Goal: Feedback & Contribution: Leave review/rating

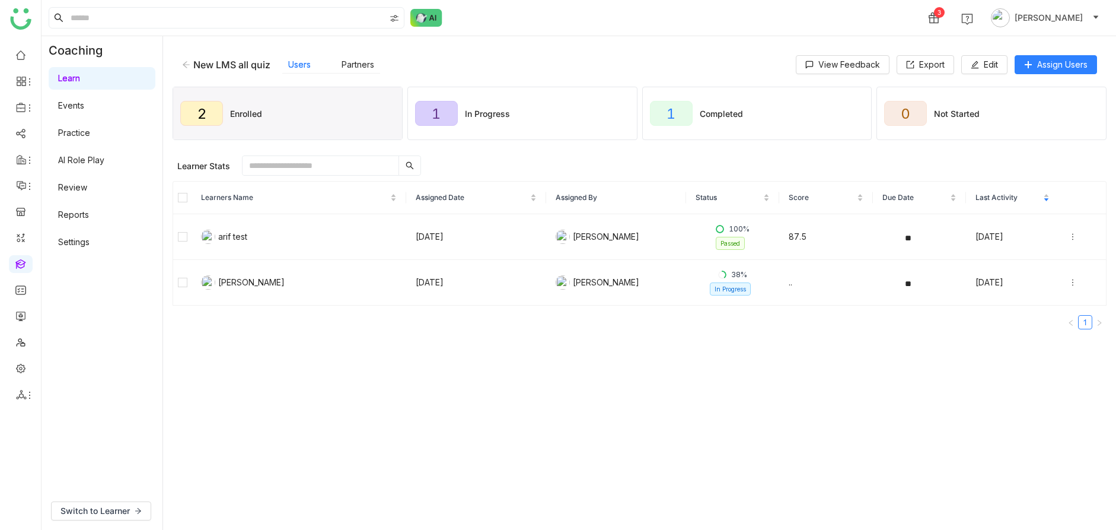
click at [87, 187] on link "Review" at bounding box center [72, 187] width 29 height 10
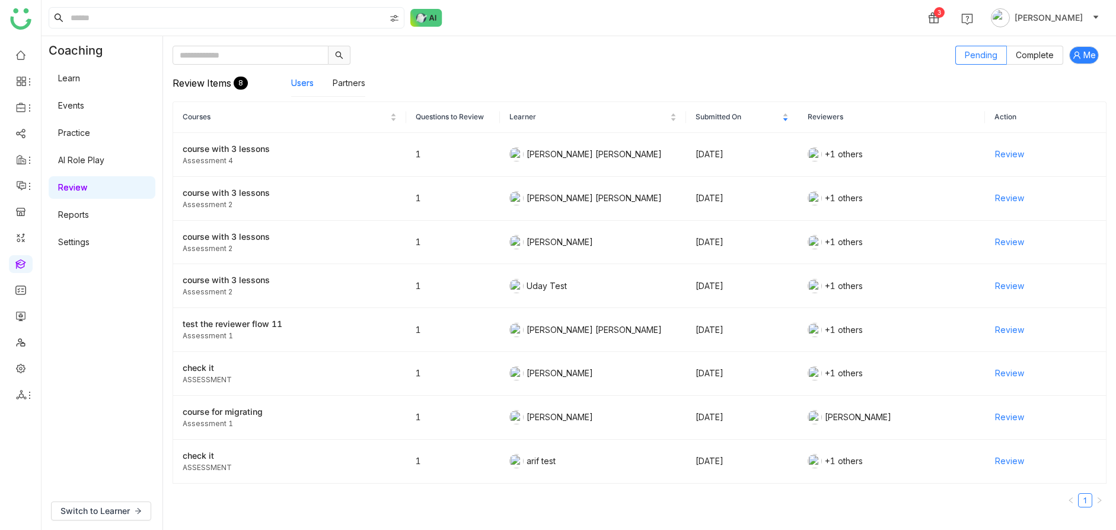
click at [74, 186] on link "Review" at bounding box center [72, 187] width 29 height 10
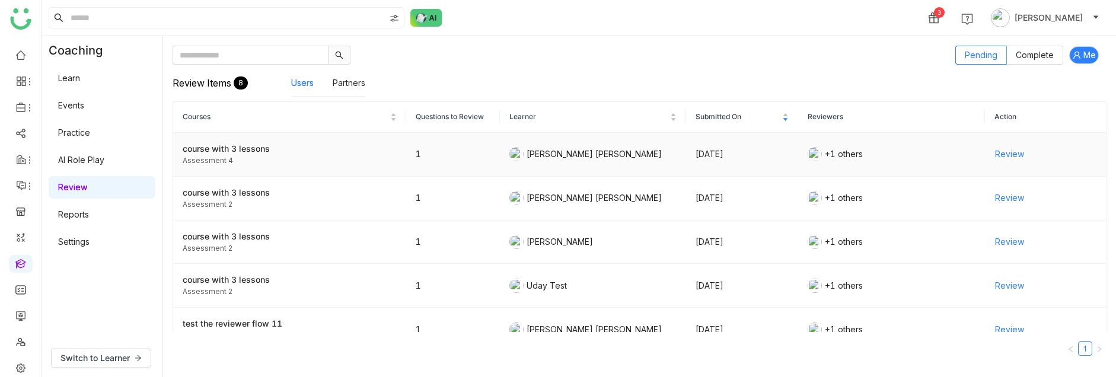
click at [853, 152] on span "Review" at bounding box center [1009, 154] width 29 height 13
click at [853, 155] on span "Review" at bounding box center [1009, 154] width 29 height 13
click at [237, 154] on div "course with 3 lessons" at bounding box center [290, 148] width 214 height 13
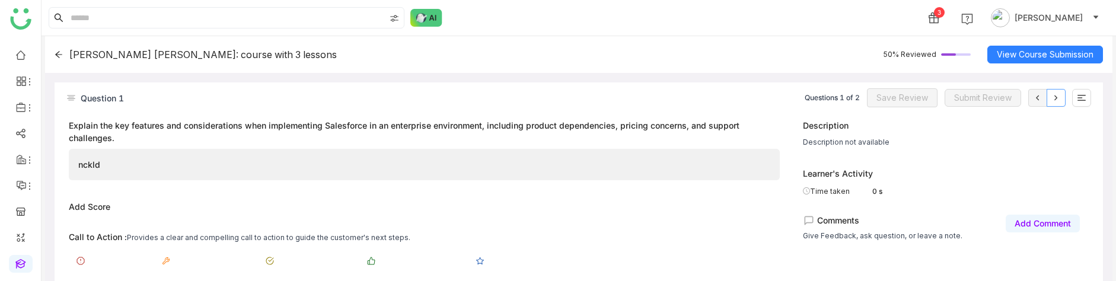
click at [1060, 94] on icon at bounding box center [1055, 97] width 9 height 9
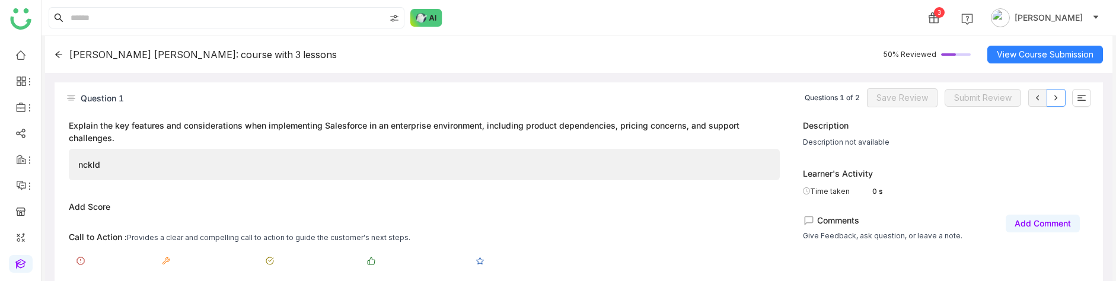
click at [1060, 94] on icon at bounding box center [1055, 97] width 9 height 9
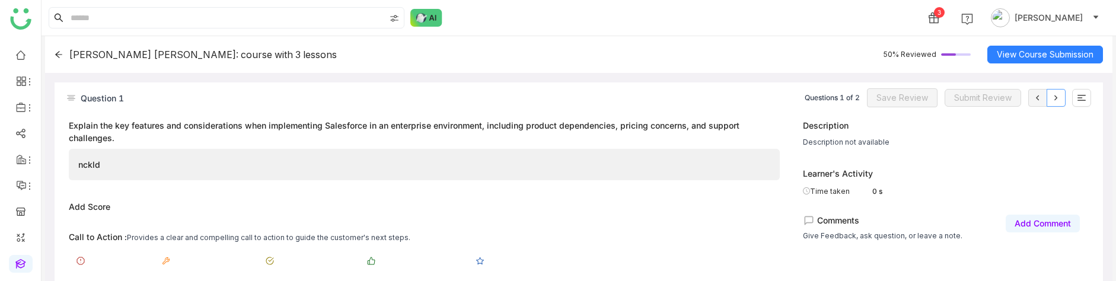
click at [1060, 94] on icon at bounding box center [1055, 97] width 9 height 9
click at [1051, 94] on icon at bounding box center [1055, 97] width 9 height 9
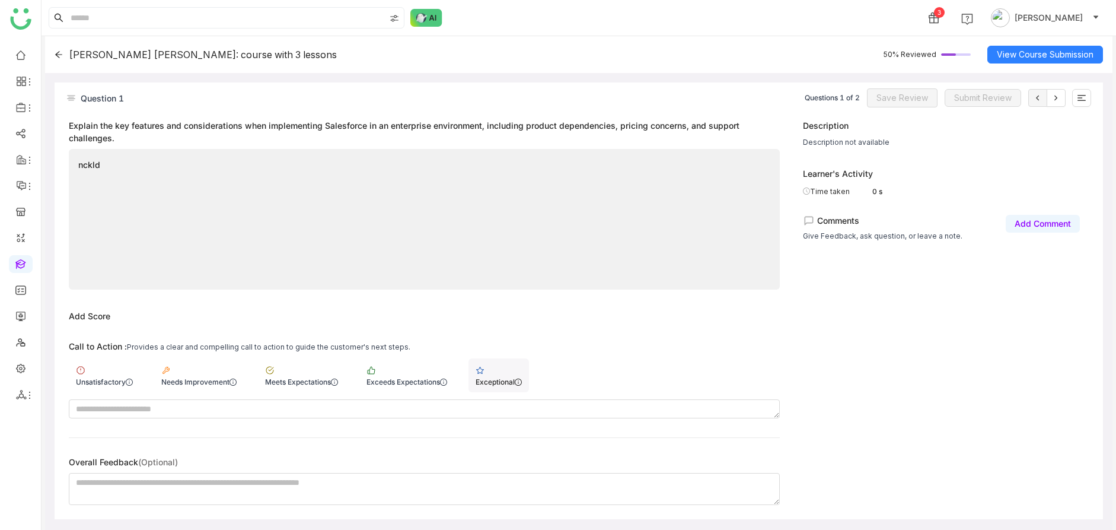
click at [484, 373] on div "Exceptional" at bounding box center [498, 375] width 60 height 34
click at [894, 96] on span "Save Review" at bounding box center [902, 97] width 52 height 13
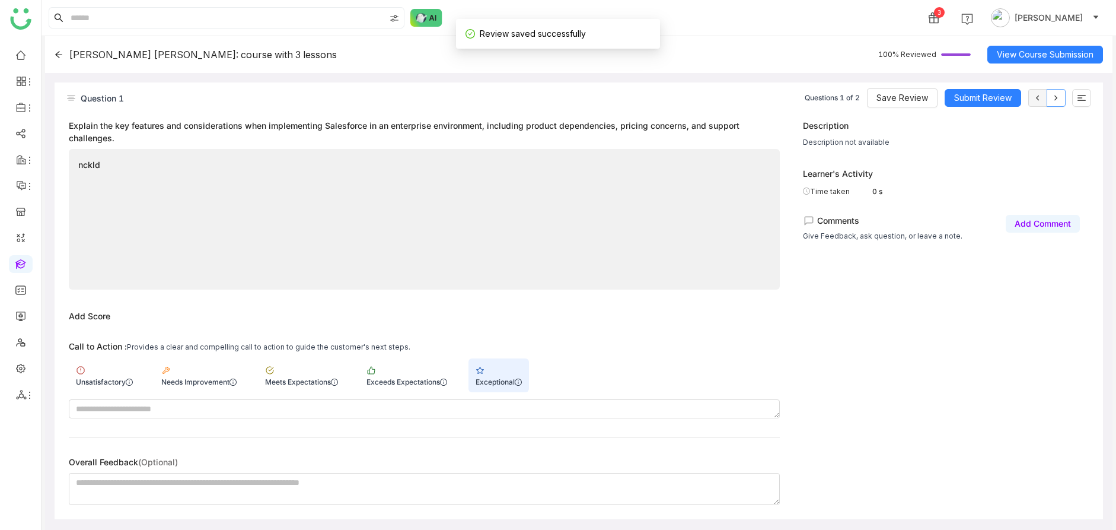
click at [1056, 93] on icon at bounding box center [1055, 97] width 9 height 9
click at [955, 93] on span "Submit Review" at bounding box center [983, 97] width 58 height 13
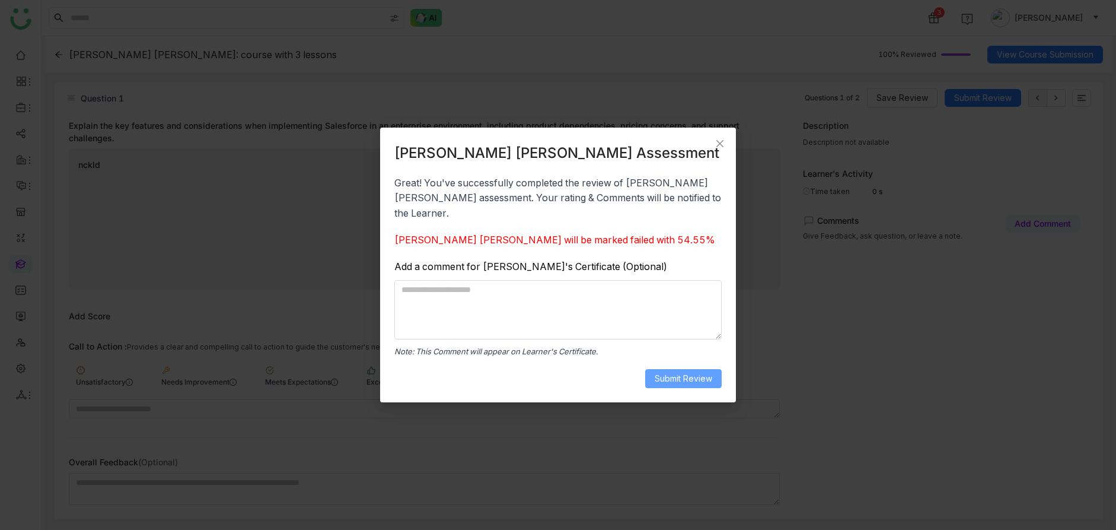
click at [653, 371] on button "Submit Review" at bounding box center [683, 378] width 76 height 19
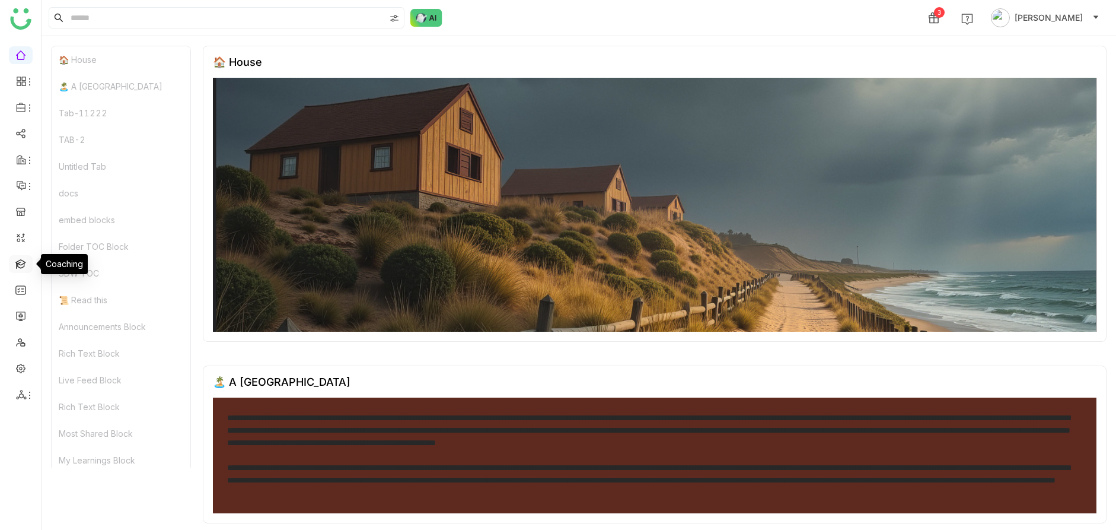
click at [26, 259] on link at bounding box center [20, 263] width 11 height 10
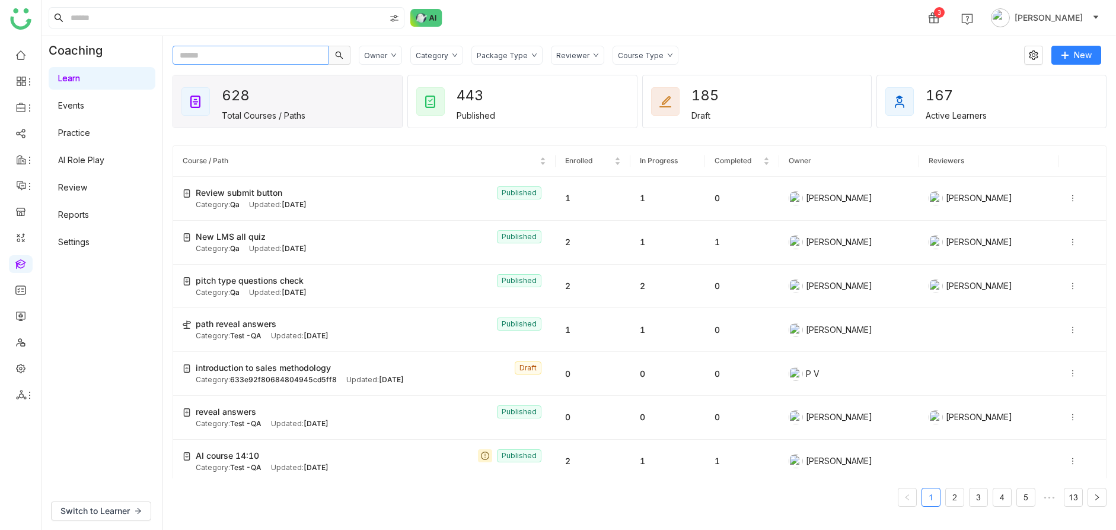
click at [257, 51] on input "text" at bounding box center [251, 55] width 156 height 19
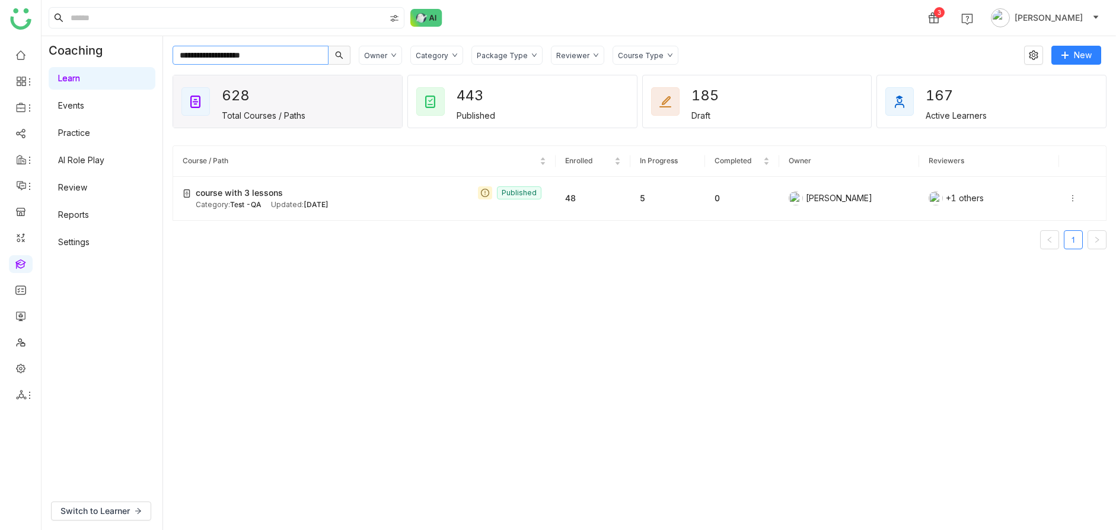
type input "**********"
click at [391, 190] on div "course with 3 lessons Published" at bounding box center [371, 192] width 350 height 13
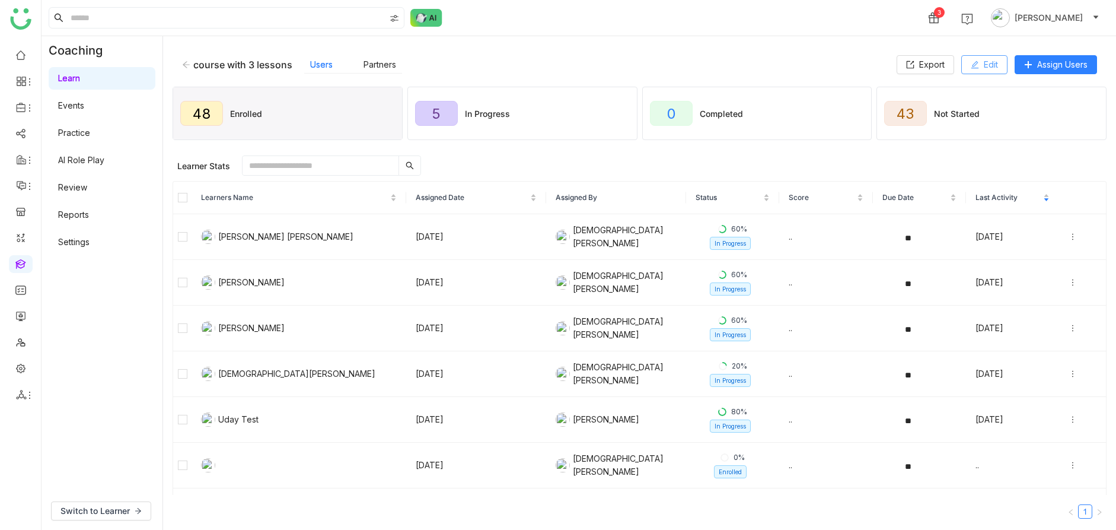
click at [986, 62] on span "Edit" at bounding box center [991, 64] width 14 height 13
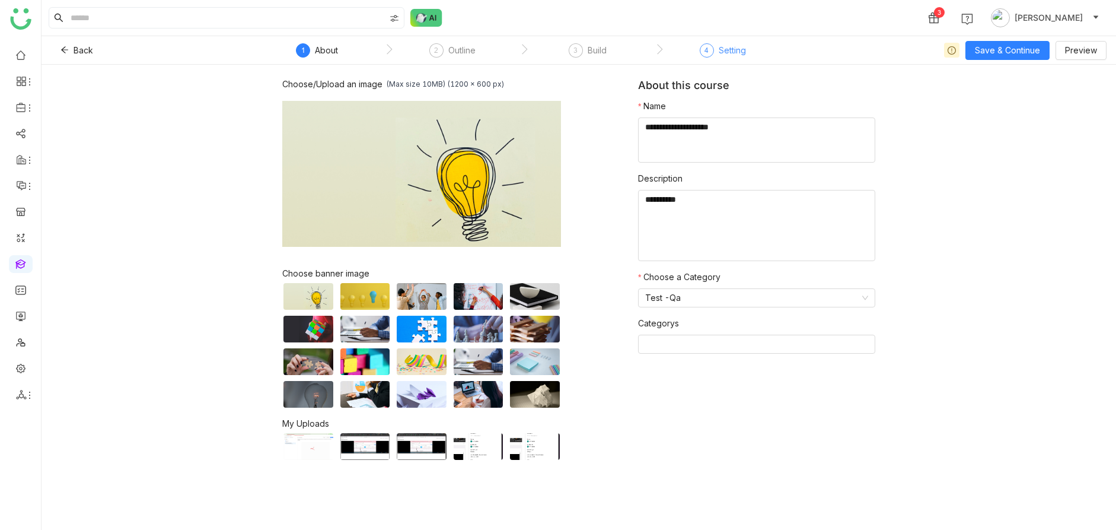
click at [725, 59] on div "4 Setting" at bounding box center [723, 53] width 46 height 21
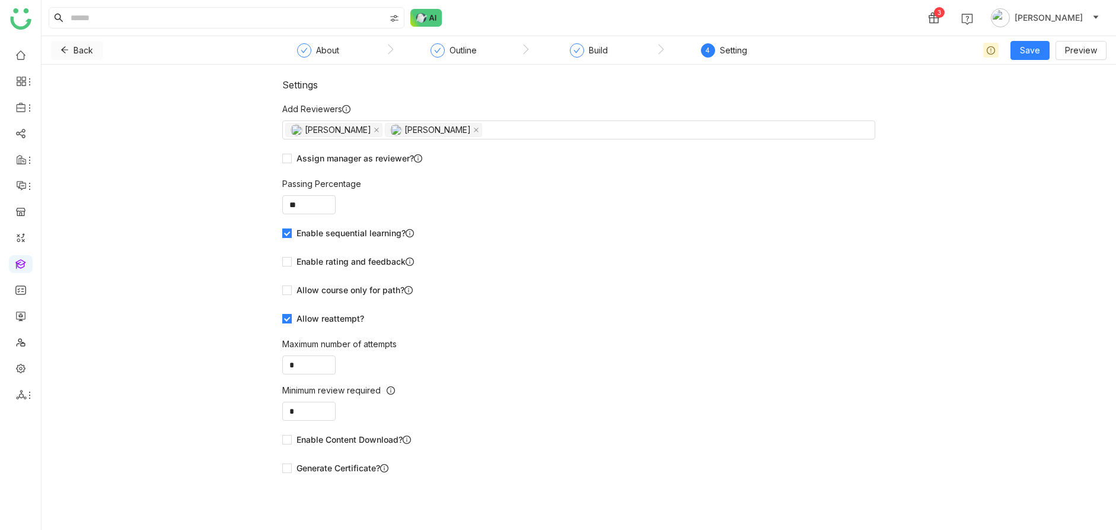
click at [64, 47] on icon at bounding box center [64, 50] width 8 height 8
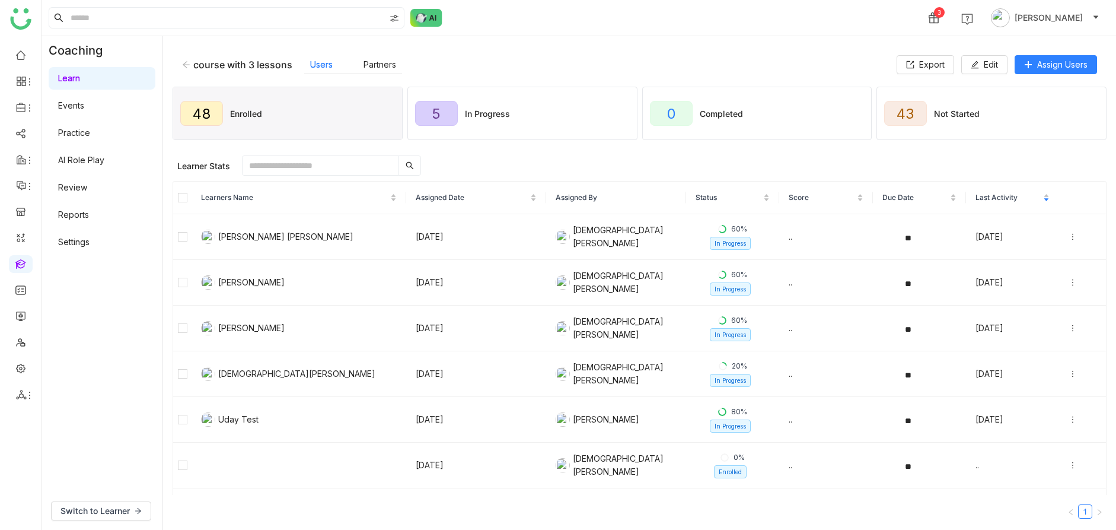
click at [319, 167] on input "text" at bounding box center [321, 165] width 156 height 19
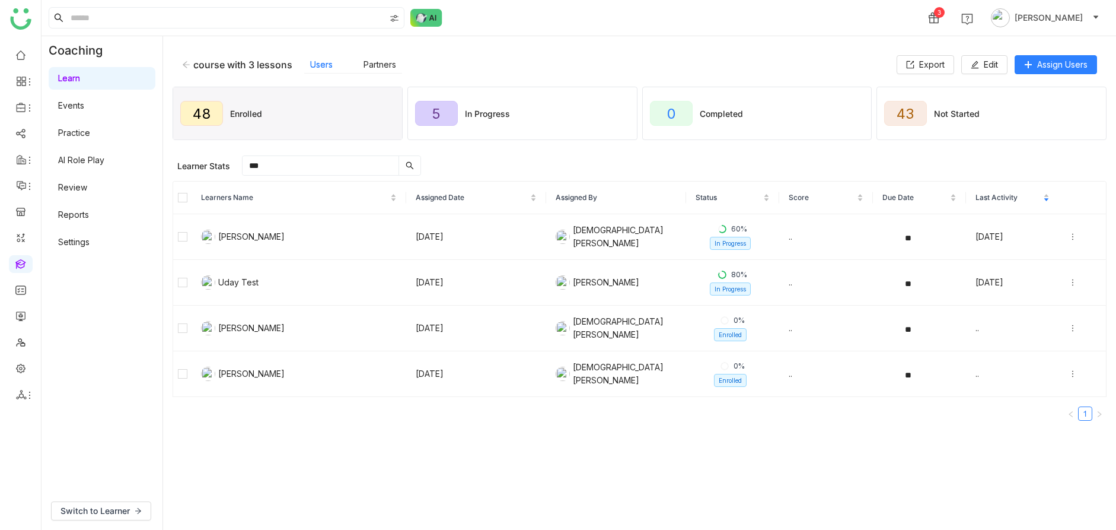
type input "***"
click at [346, 420] on nz-table "Learners Name Assigned Date Assigned By Status Score Due Date Last Activity Uda…" at bounding box center [640, 305] width 934 height 249
click at [183, 65] on icon at bounding box center [186, 64] width 8 height 8
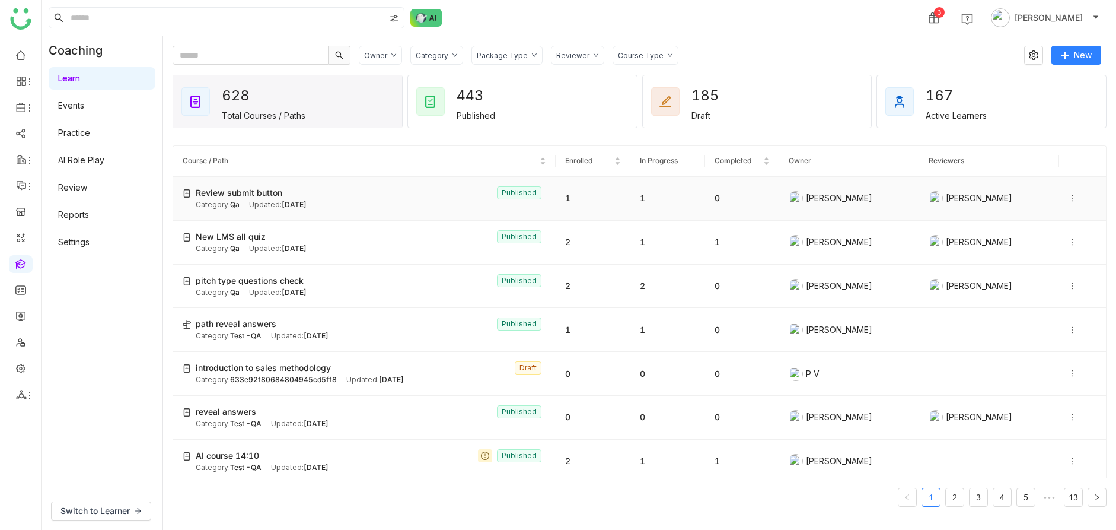
click at [1073, 195] on icon at bounding box center [1073, 198] width 8 height 8
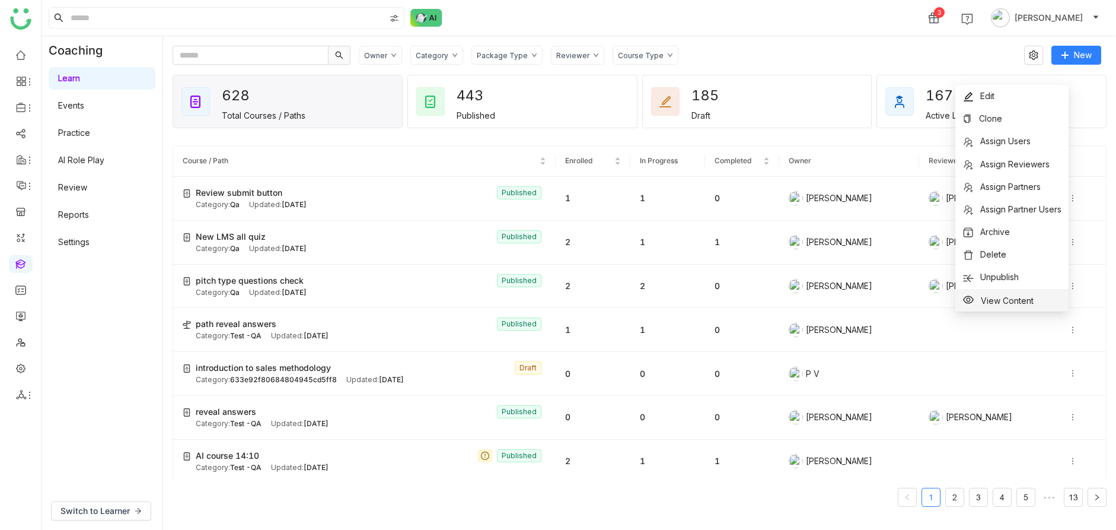
click at [1001, 302] on span "View Content" at bounding box center [1007, 300] width 53 height 10
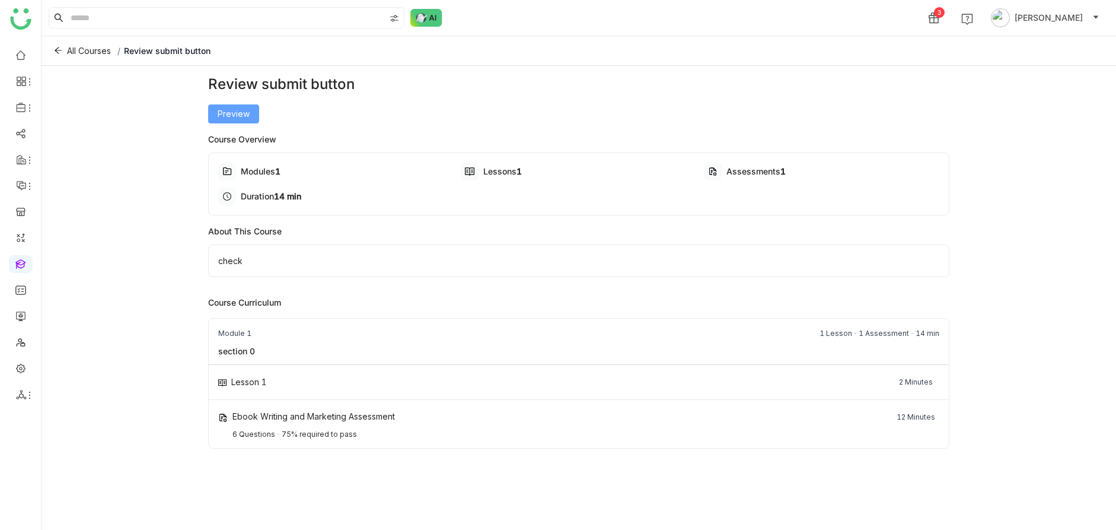
drag, startPoint x: 241, startPoint y: 112, endPoint x: 296, endPoint y: 105, distance: 55.6
click at [297, 104] on div "Preview" at bounding box center [579, 113] width 742 height 19
click at [296, 105] on div "Preview" at bounding box center [579, 113] width 742 height 19
click at [241, 113] on span "Preview" at bounding box center [234, 113] width 32 height 13
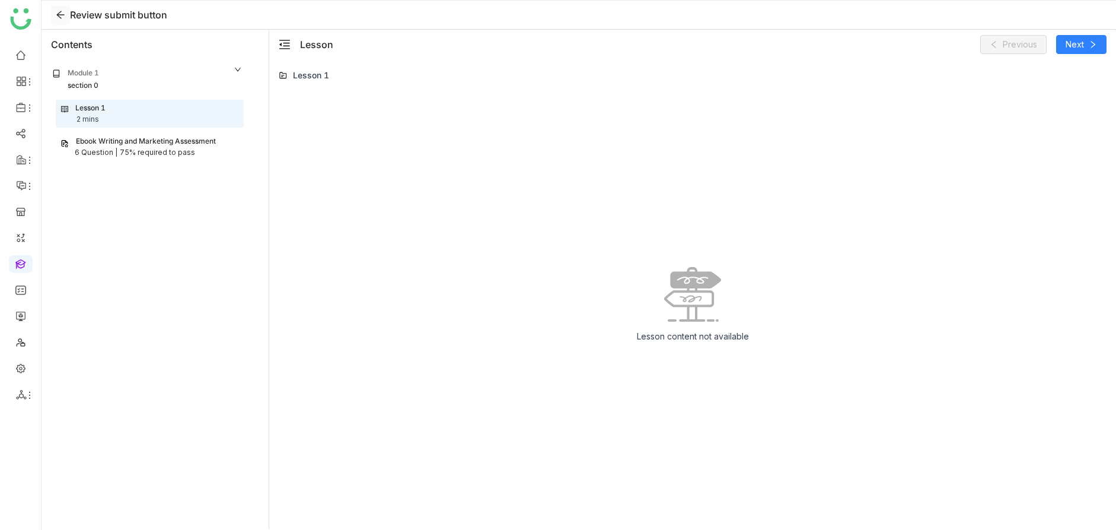
click at [56, 14] on icon at bounding box center [60, 14] width 9 height 9
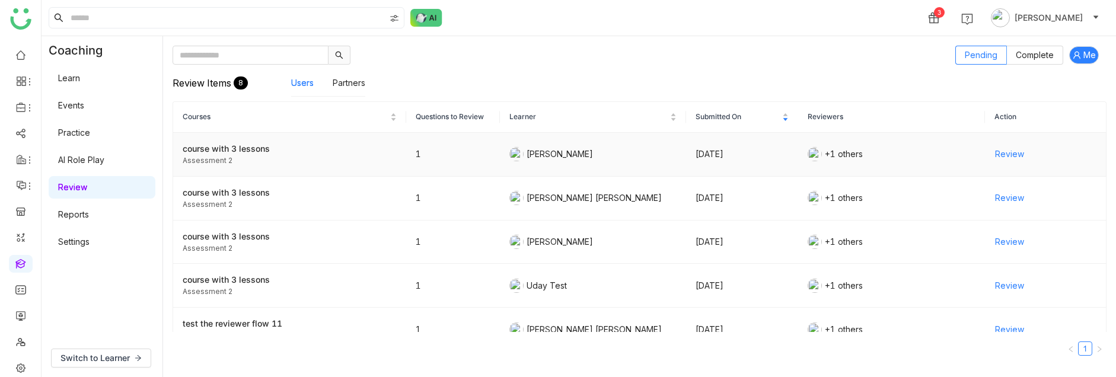
click at [1020, 155] on span "Review" at bounding box center [1009, 154] width 29 height 13
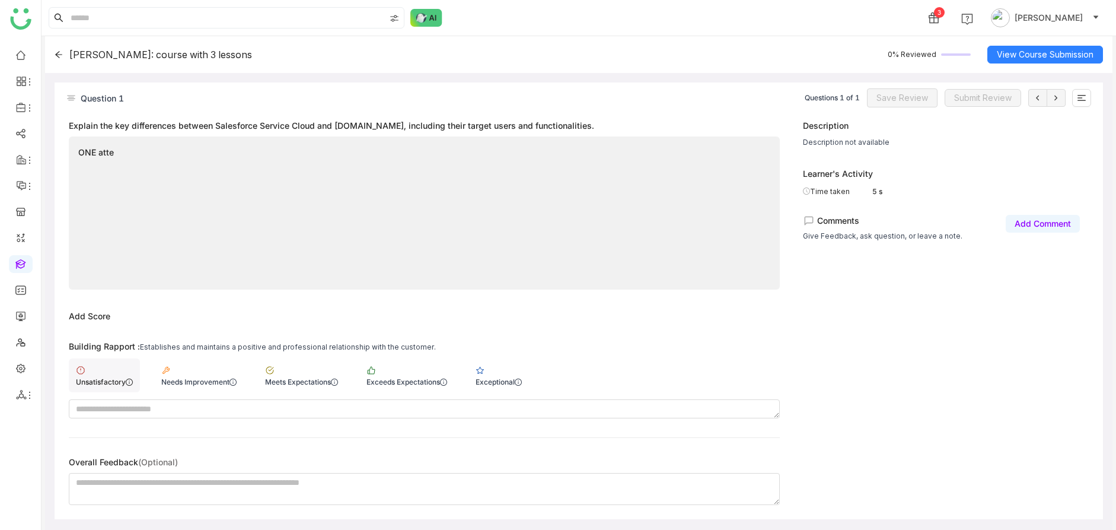
click at [92, 370] on div "Unsatisfactory" at bounding box center [104, 375] width 71 height 34
click at [894, 94] on span "Save Review" at bounding box center [902, 97] width 52 height 13
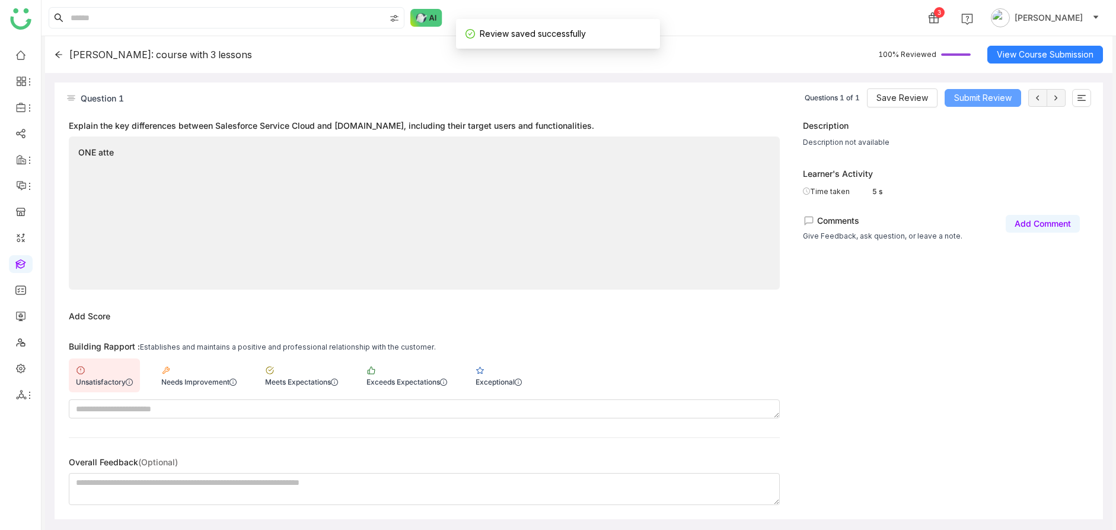
click at [965, 96] on span "Submit Review" at bounding box center [983, 97] width 58 height 13
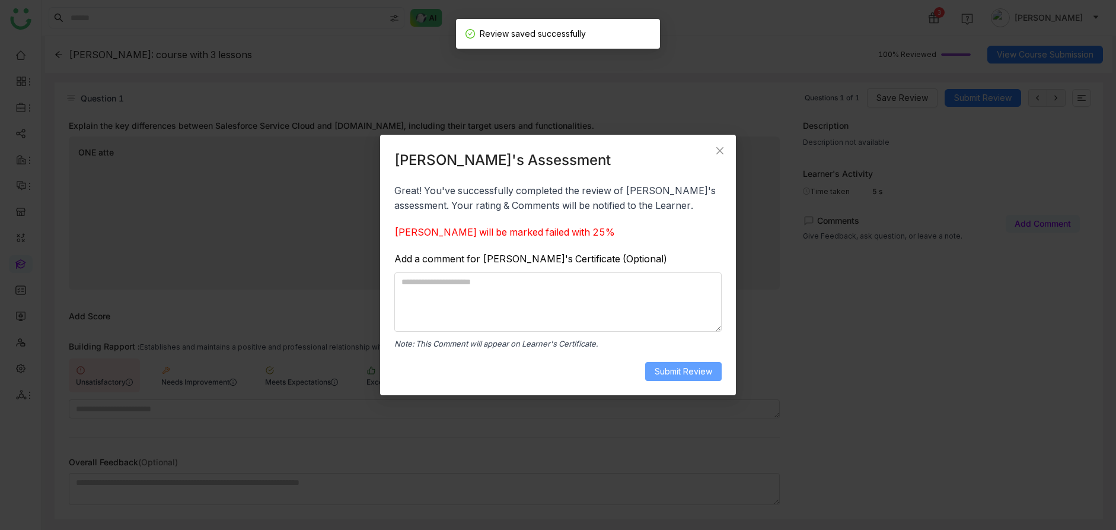
click at [675, 373] on span "Submit Review" at bounding box center [684, 371] width 58 height 13
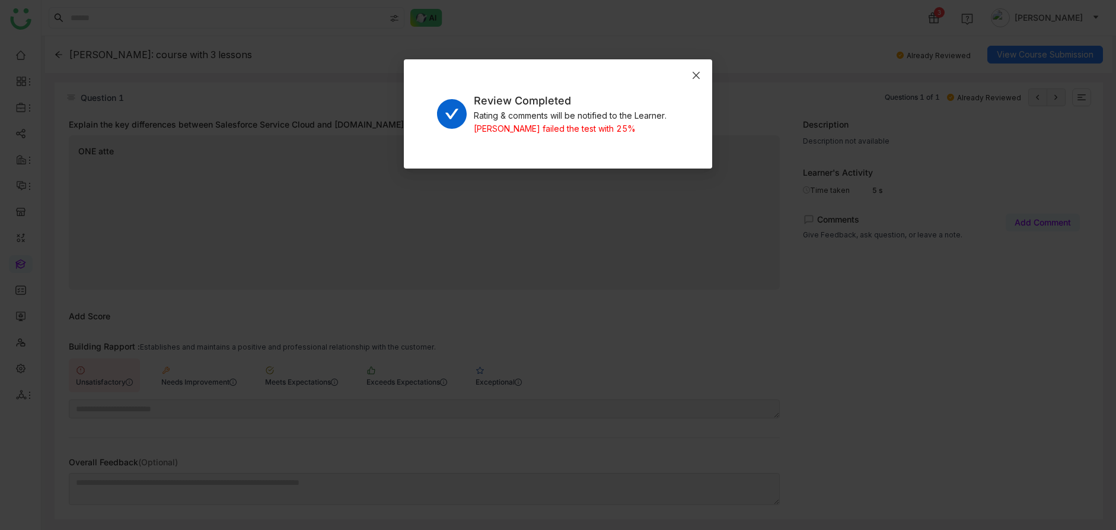
click at [697, 76] on icon "Close" at bounding box center [695, 75] width 9 height 9
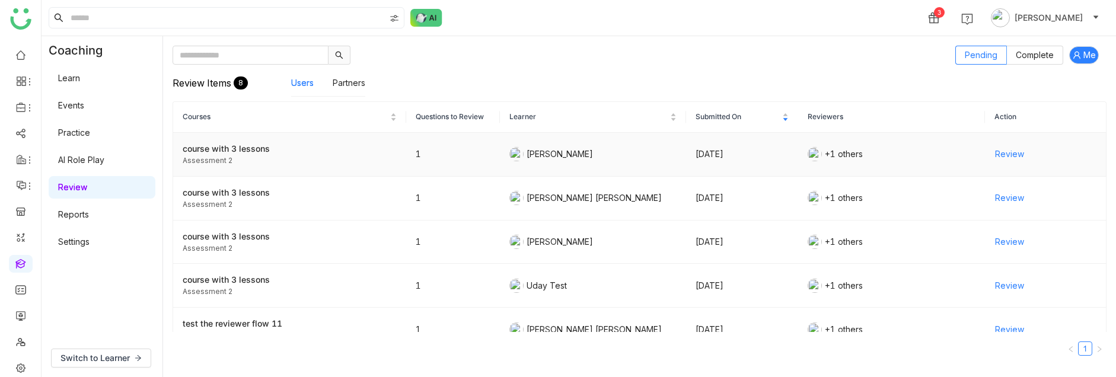
click at [1010, 152] on span "Review" at bounding box center [1009, 154] width 29 height 13
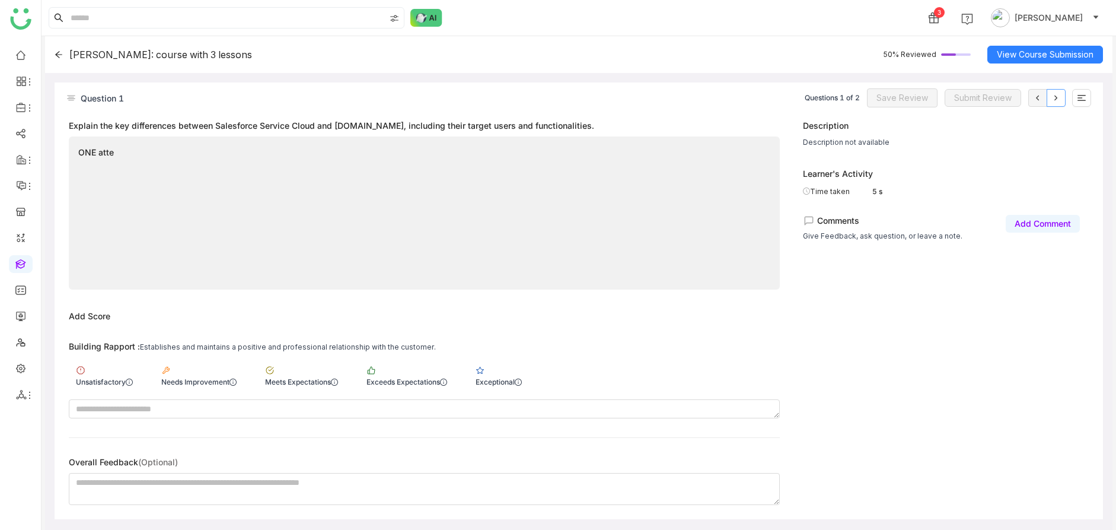
click at [1057, 98] on icon at bounding box center [1055, 97] width 9 height 9
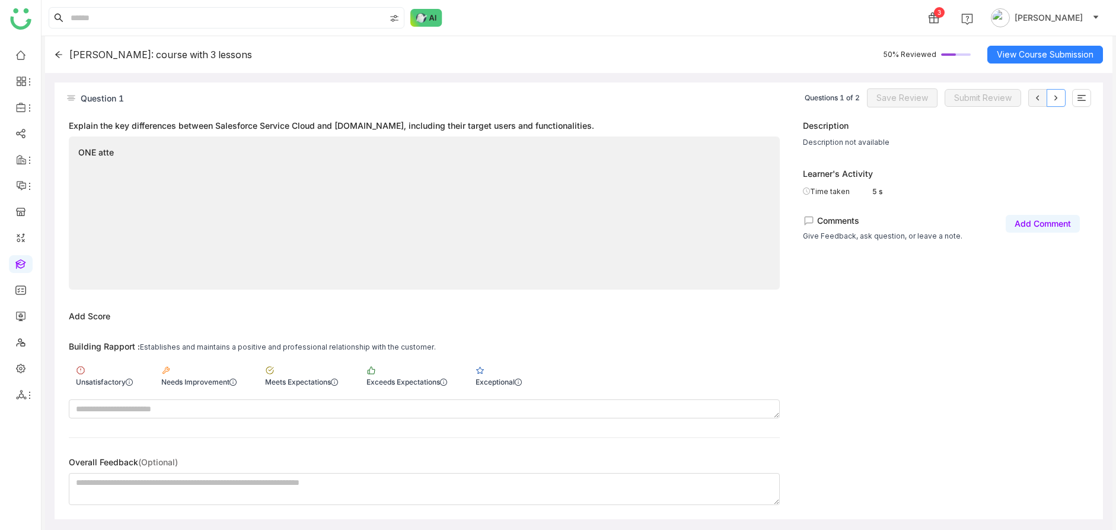
click at [1057, 98] on icon at bounding box center [1055, 97] width 9 height 9
click at [88, 372] on div "Unsatisfactory" at bounding box center [104, 375] width 71 height 34
click at [927, 102] on span "Save Review" at bounding box center [902, 97] width 52 height 13
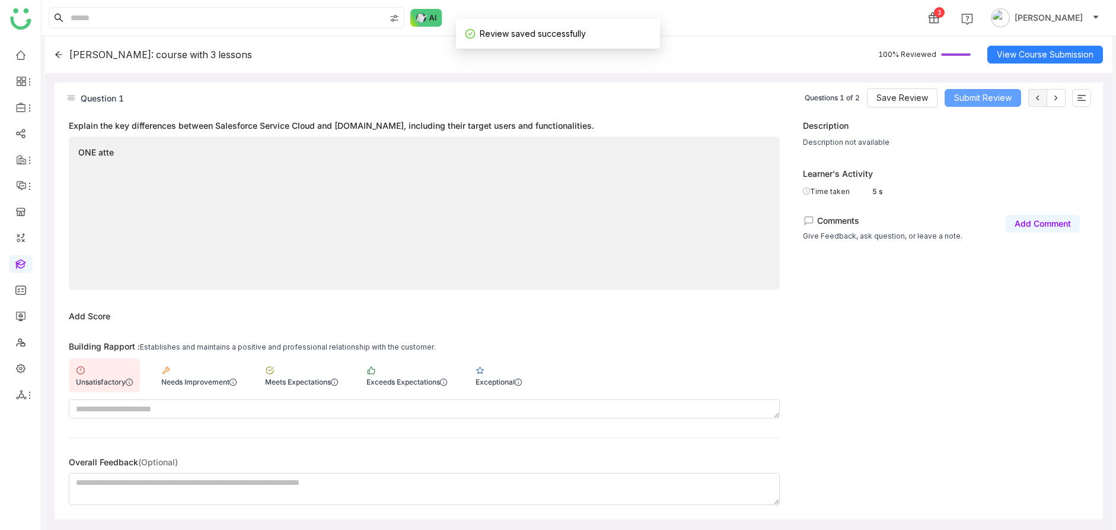
click at [962, 98] on span "Submit Review" at bounding box center [983, 97] width 58 height 13
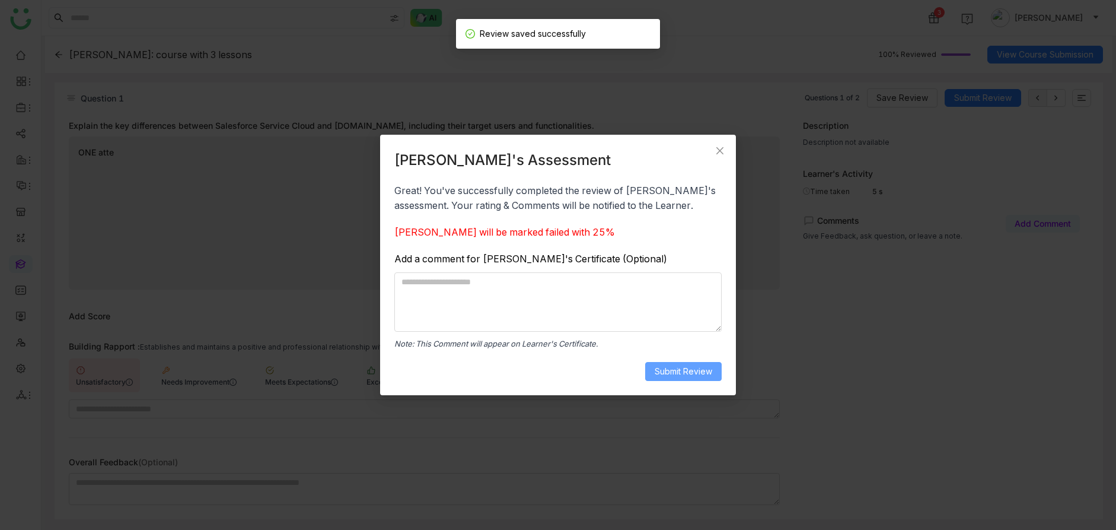
click at [681, 375] on span "Submit Review" at bounding box center [684, 371] width 58 height 13
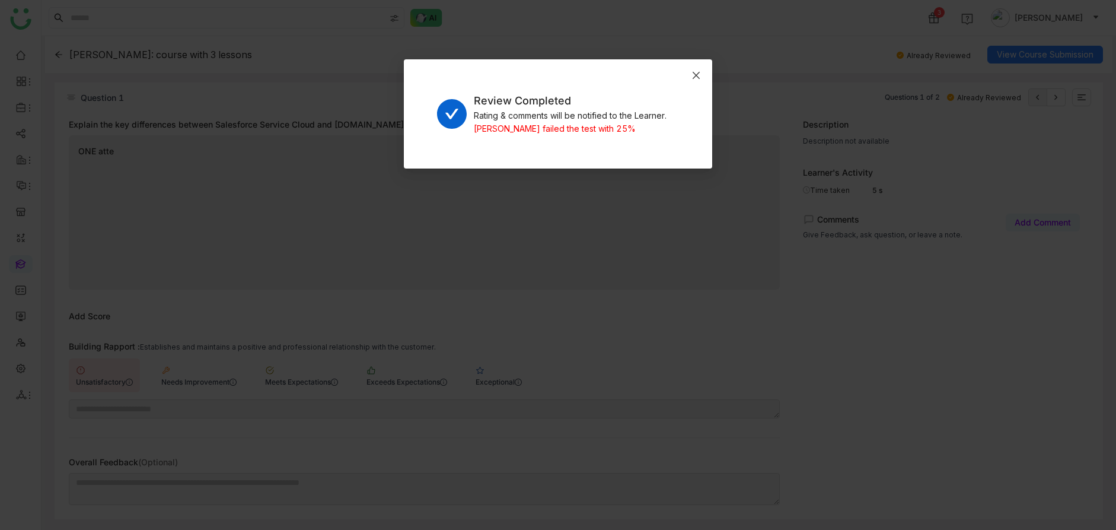
click at [695, 67] on span "Close" at bounding box center [696, 75] width 32 height 32
